Goal: Task Accomplishment & Management: Manage account settings

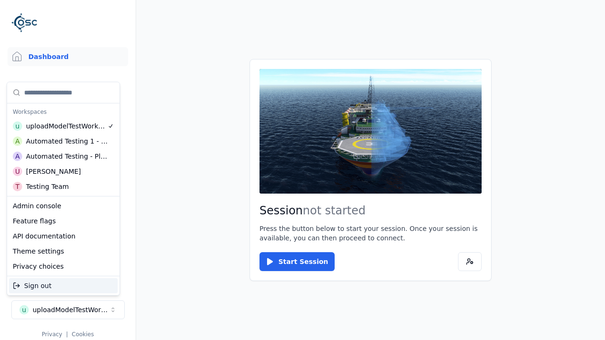
click at [61, 156] on div "Automated Testing - Playwright" at bounding box center [67, 156] width 82 height 9
click at [303, 170] on html "Support Dashboard Assets 3D Models Scenes Datasets Recordings Support Documenta…" at bounding box center [302, 170] width 605 height 340
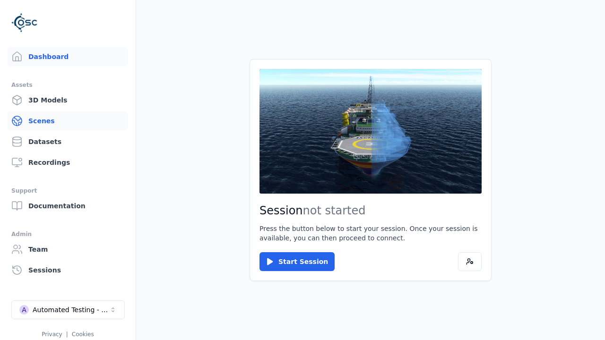
click at [68, 121] on link "Scenes" at bounding box center [68, 121] width 121 height 19
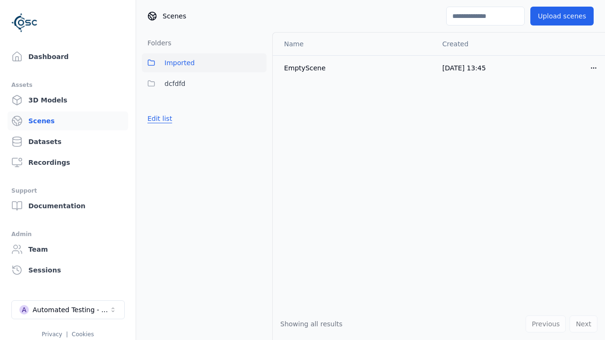
click at [158, 119] on button "Edit list" at bounding box center [160, 118] width 36 height 17
click at [166, 119] on link "Create folder" at bounding box center [168, 118] width 43 height 9
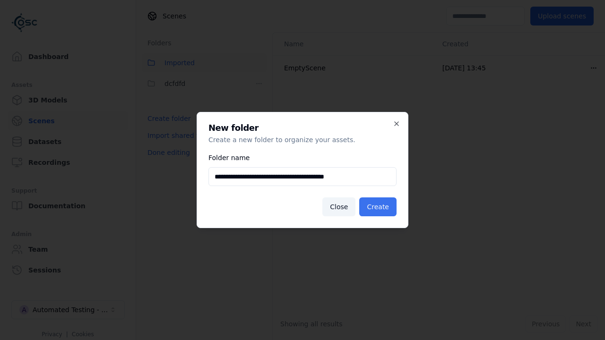
type input "**********"
click at [380, 207] on button "Create" at bounding box center [377, 207] width 37 height 19
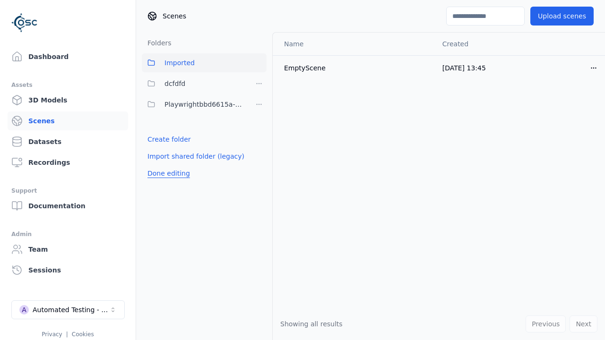
click at [166, 173] on button "Done editing" at bounding box center [169, 173] width 54 height 17
click at [158, 165] on button "Done editing" at bounding box center [169, 173] width 54 height 17
click at [259, 104] on html "Support Dashboard Assets 3D Models Scenes Datasets Recordings Support Documenta…" at bounding box center [302, 170] width 605 height 340
click at [259, 154] on div "Rename" at bounding box center [262, 154] width 63 height 15
